Goal: Task Accomplishment & Management: Manage account settings

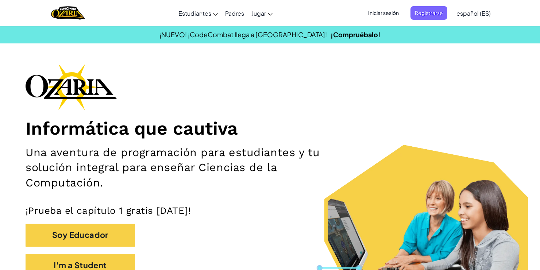
click at [387, 12] on span "Iniciar sesión" at bounding box center [383, 12] width 39 height 13
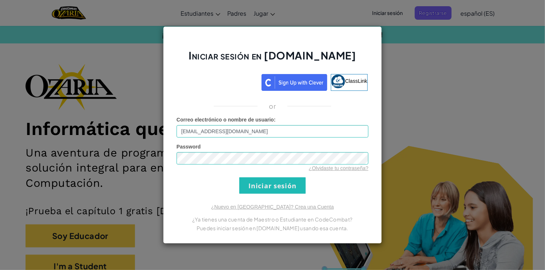
drag, startPoint x: 279, startPoint y: 137, endPoint x: 266, endPoint y: 121, distance: 21.0
click at [266, 121] on div "Correo electrónico o nombre de usuario : [EMAIL_ADDRESS][DOMAIN_NAME]" at bounding box center [272, 127] width 192 height 22
click at [266, 121] on span "Correo electrónico o nombre de usuario" at bounding box center [224, 120] width 97 height 6
click at [266, 125] on input "[EMAIL_ADDRESS][DOMAIN_NAME]" at bounding box center [272, 131] width 192 height 12
drag, startPoint x: 266, startPoint y: 121, endPoint x: 257, endPoint y: 134, distance: 16.1
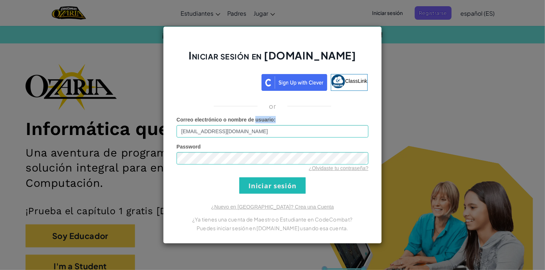
click at [257, 134] on div "Correo electrónico o nombre de usuario : [EMAIL_ADDRESS][DOMAIN_NAME]" at bounding box center [272, 127] width 192 height 22
click at [257, 134] on input "[EMAIL_ADDRESS][DOMAIN_NAME]" at bounding box center [272, 131] width 192 height 12
drag, startPoint x: 261, startPoint y: 134, endPoint x: 69, endPoint y: 151, distance: 192.5
click at [69, 151] on div "Iniciar sesión en [DOMAIN_NAME] ClassLink or Error desconocido. Correo electrón…" at bounding box center [272, 135] width 545 height 270
type input "[EMAIL_ADDRESS][DOMAIN_NAME]"
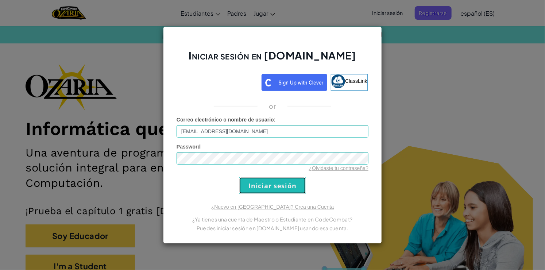
click at [273, 187] on input "Iniciar sesión" at bounding box center [272, 185] width 66 height 16
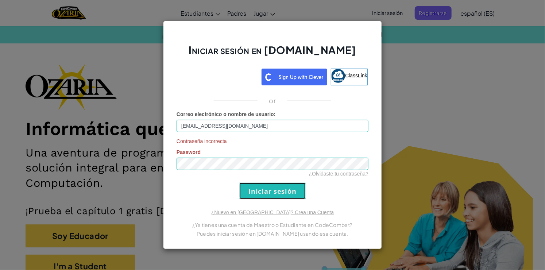
click at [260, 185] on input "Iniciar sesión" at bounding box center [272, 191] width 66 height 16
click at [285, 188] on input "Iniciar sesión" at bounding box center [272, 191] width 66 height 16
click at [211, 156] on div "Contraseña incorrecta Password ¿Olvidaste tu contraseña?" at bounding box center [272, 157] width 192 height 40
click at [267, 187] on input "Iniciar sesión" at bounding box center [272, 191] width 66 height 16
click at [113, 167] on div "Iniciar sesión en [DOMAIN_NAME] ClassLink or Correo electrónico o nombre de usu…" at bounding box center [272, 135] width 545 height 270
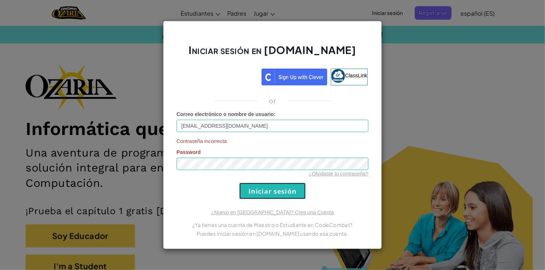
click at [262, 193] on input "Iniciar sesión" at bounding box center [272, 191] width 66 height 16
click at [265, 193] on input "Iniciar sesión" at bounding box center [272, 191] width 66 height 16
click at [320, 201] on div "Iniciar sesión en [DOMAIN_NAME] ClassLink or Correo electrónico o nombre de usu…" at bounding box center [272, 135] width 219 height 228
click at [456, 150] on div "Iniciar sesión en [DOMAIN_NAME] ClassLink or Correo electrónico o nombre de usu…" at bounding box center [272, 135] width 545 height 270
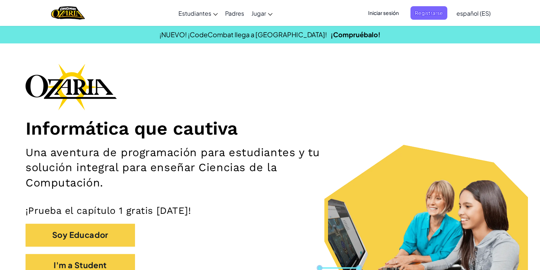
click at [381, 6] on div "Iniciar sesión Registrarse español (ES) English ([GEOGRAPHIC_DATA]) English ([G…" at bounding box center [427, 13] width 134 height 20
click at [383, 12] on span "Iniciar sesión" at bounding box center [383, 12] width 39 height 13
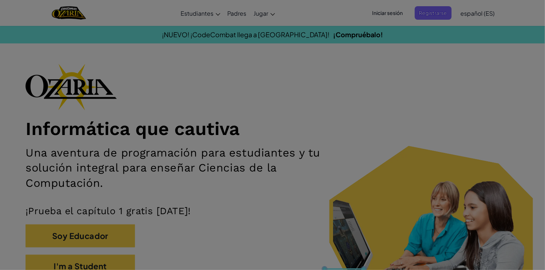
type input "[EMAIL_ADDRESS][DOMAIN_NAME]"
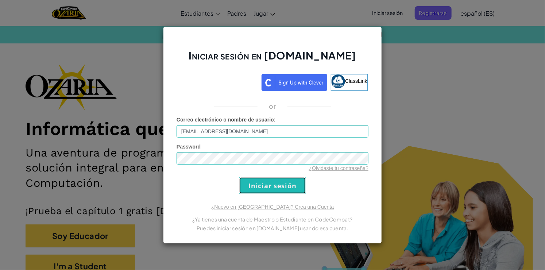
click at [275, 190] on input "Iniciar sesión" at bounding box center [272, 185] width 66 height 16
